Goal: Transaction & Acquisition: Purchase product/service

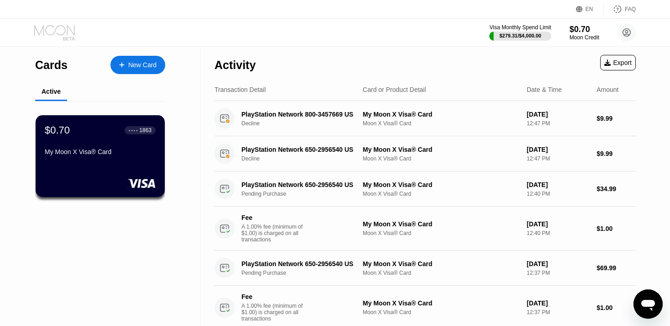
click at [63, 29] on icon at bounding box center [55, 33] width 42 height 16
click at [585, 33] on div "$0.70" at bounding box center [584, 29] width 31 height 10
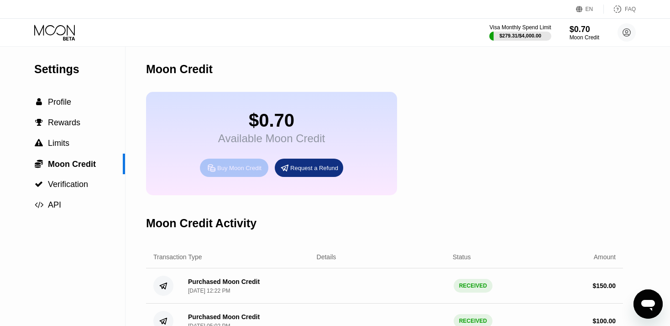
click at [229, 169] on div "Buy Moon Credit" at bounding box center [234, 167] width 68 height 18
type input "0"
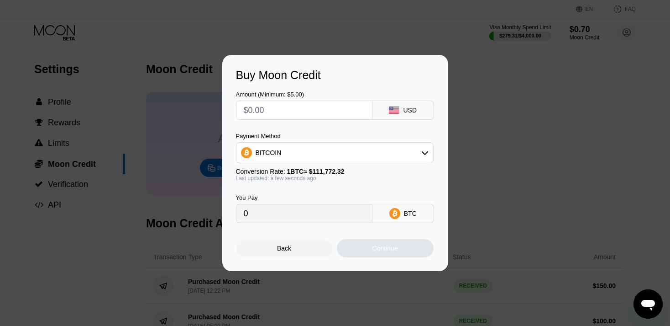
click at [315, 112] on input "text" at bounding box center [304, 110] width 121 height 18
type input "$5"
type input "0.00004474"
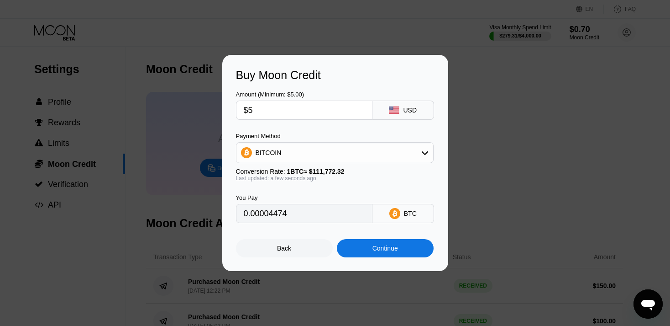
type input "$50"
type input "0.00044734"
type input "$50"
click at [336, 158] on div "BITCOIN" at bounding box center [334, 152] width 197 height 18
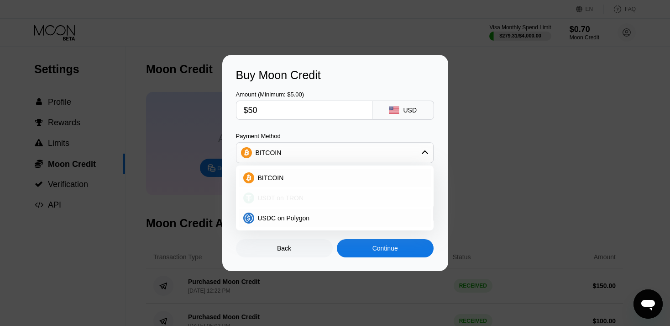
click at [313, 194] on div "USDT on TRON" at bounding box center [340, 197] width 172 height 7
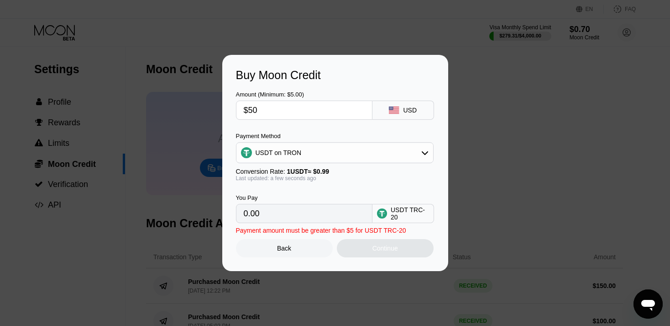
type input "50.51"
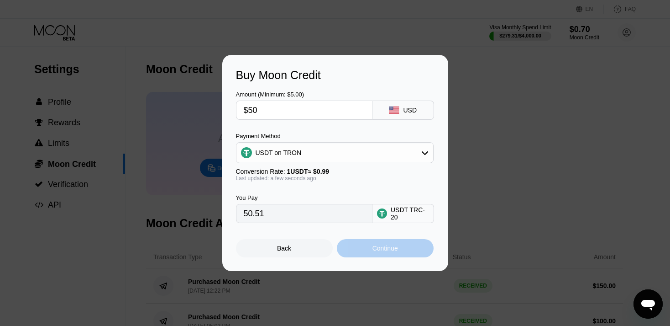
click at [373, 257] on div "Continue" at bounding box center [385, 248] width 97 height 18
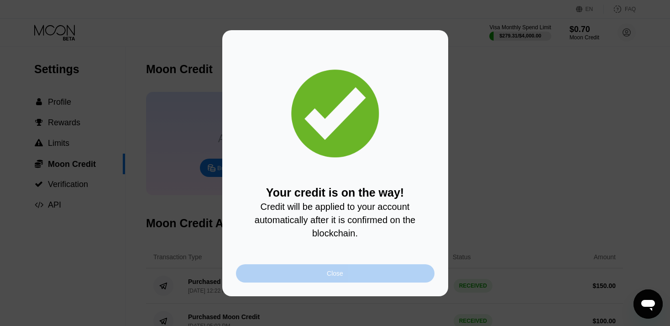
click at [383, 278] on div "Close" at bounding box center [335, 273] width 199 height 18
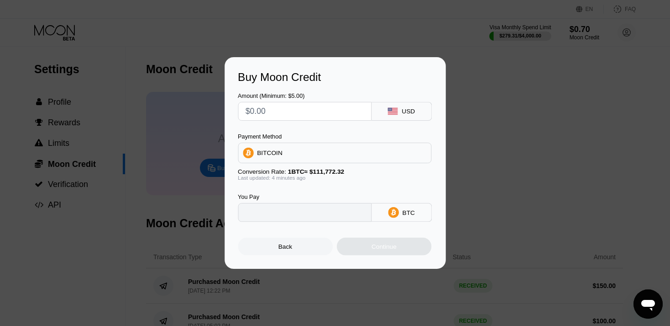
type input "0"
